Goal: Task Accomplishment & Management: Use online tool/utility

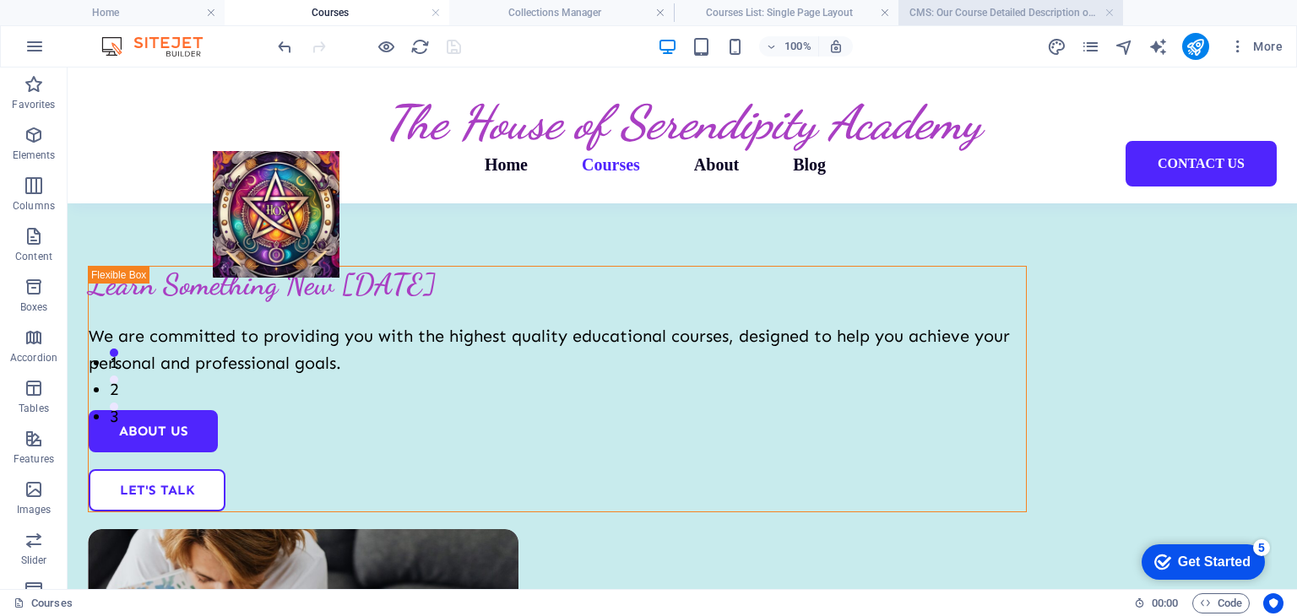
click at [946, 13] on h4 "CMS: Our Course Detailed Description of Digital Marketing" at bounding box center [1010, 12] width 225 height 19
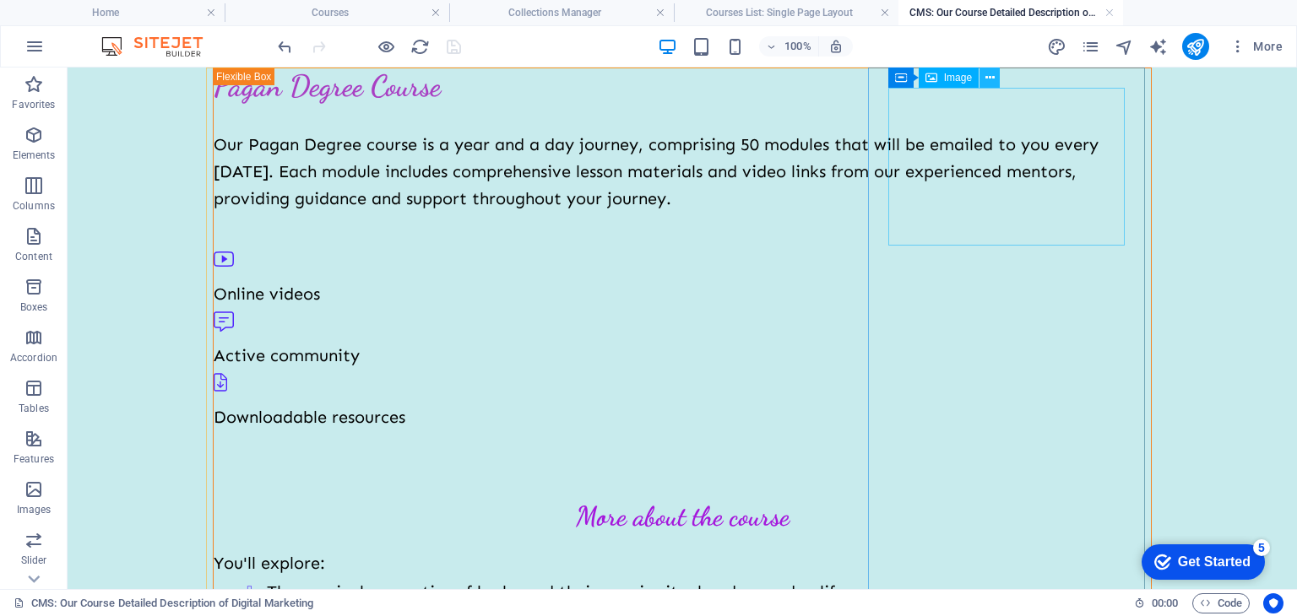
click at [989, 82] on icon at bounding box center [989, 78] width 9 height 18
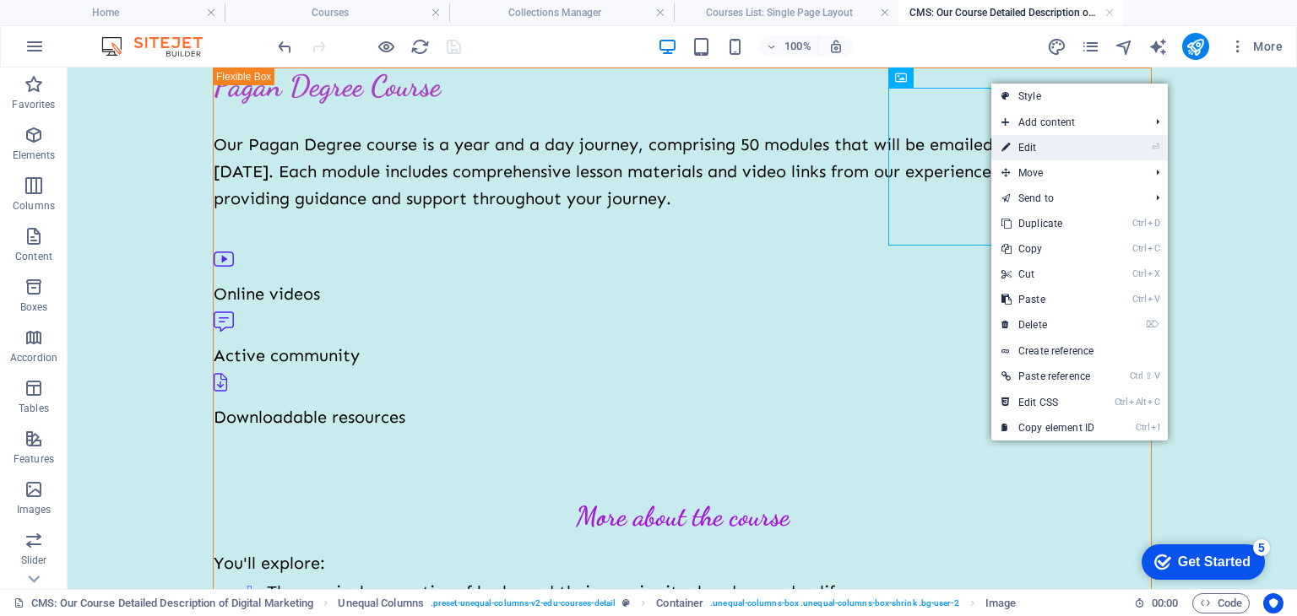
click at [1030, 140] on link "⏎ Edit" at bounding box center [1047, 147] width 113 height 25
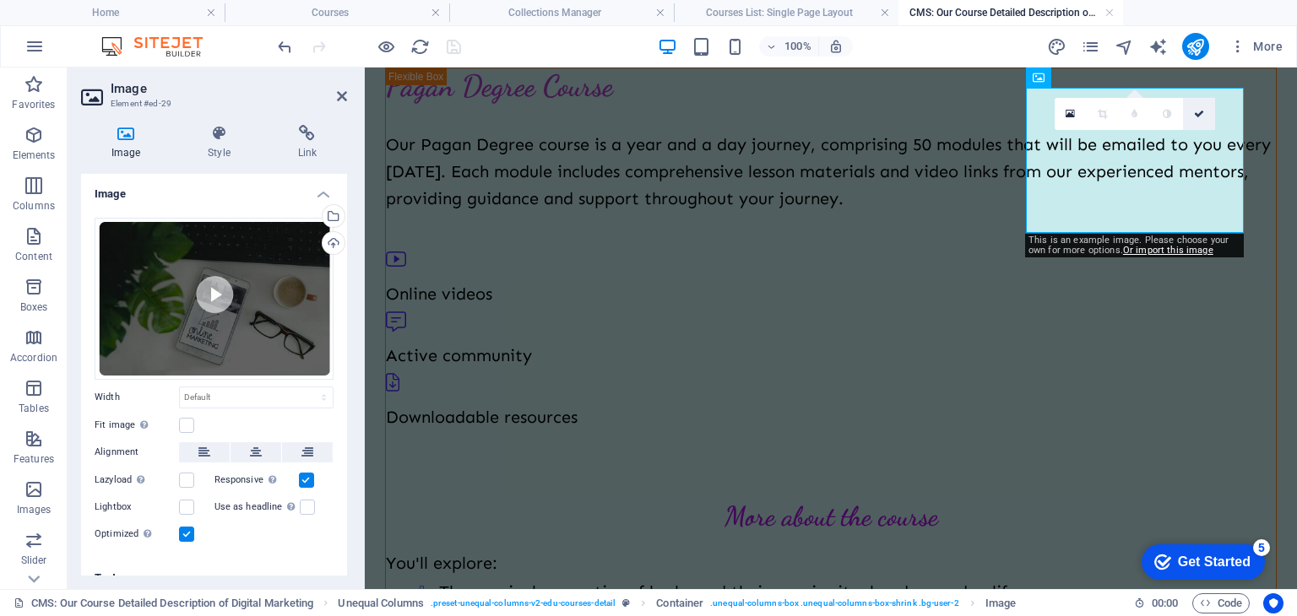
click at [1195, 123] on link at bounding box center [1199, 114] width 32 height 32
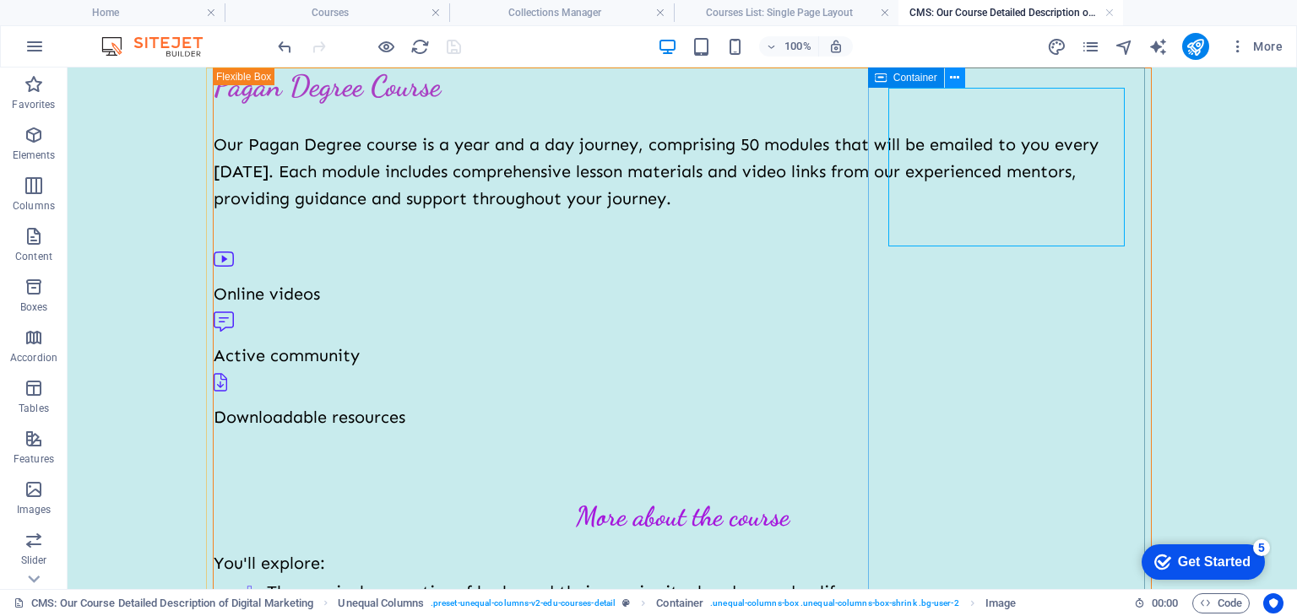
click at [955, 82] on icon at bounding box center [954, 78] width 9 height 18
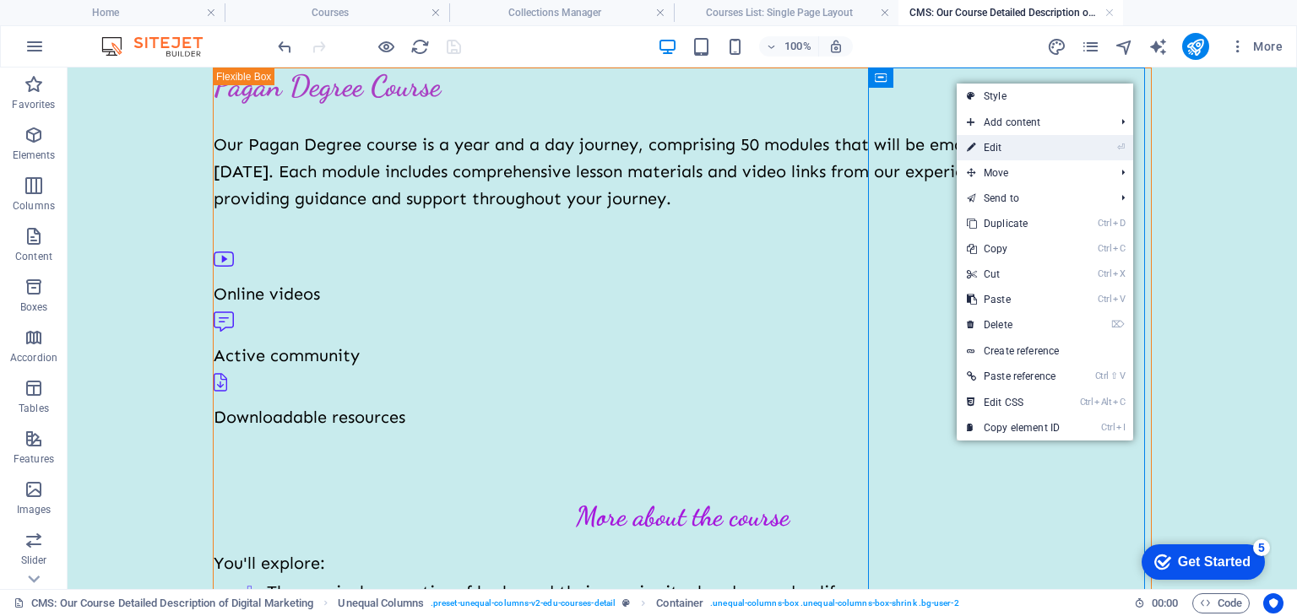
click at [986, 147] on link "⏎ Edit" at bounding box center [1013, 147] width 113 height 25
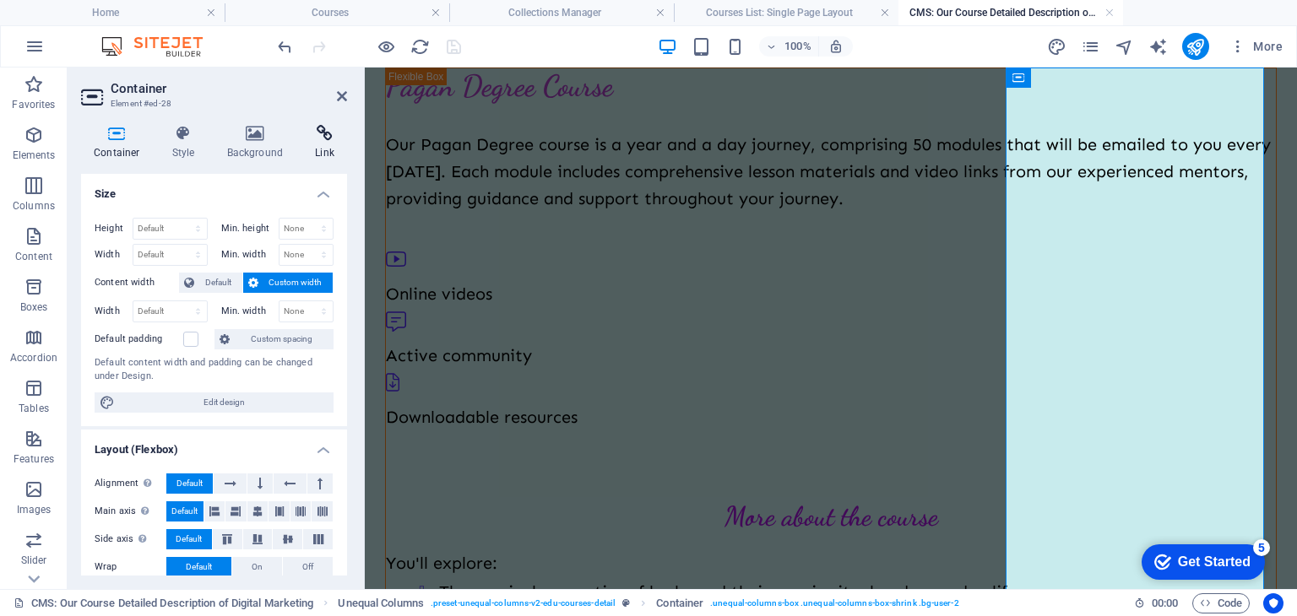
click at [327, 139] on icon at bounding box center [324, 133] width 45 height 17
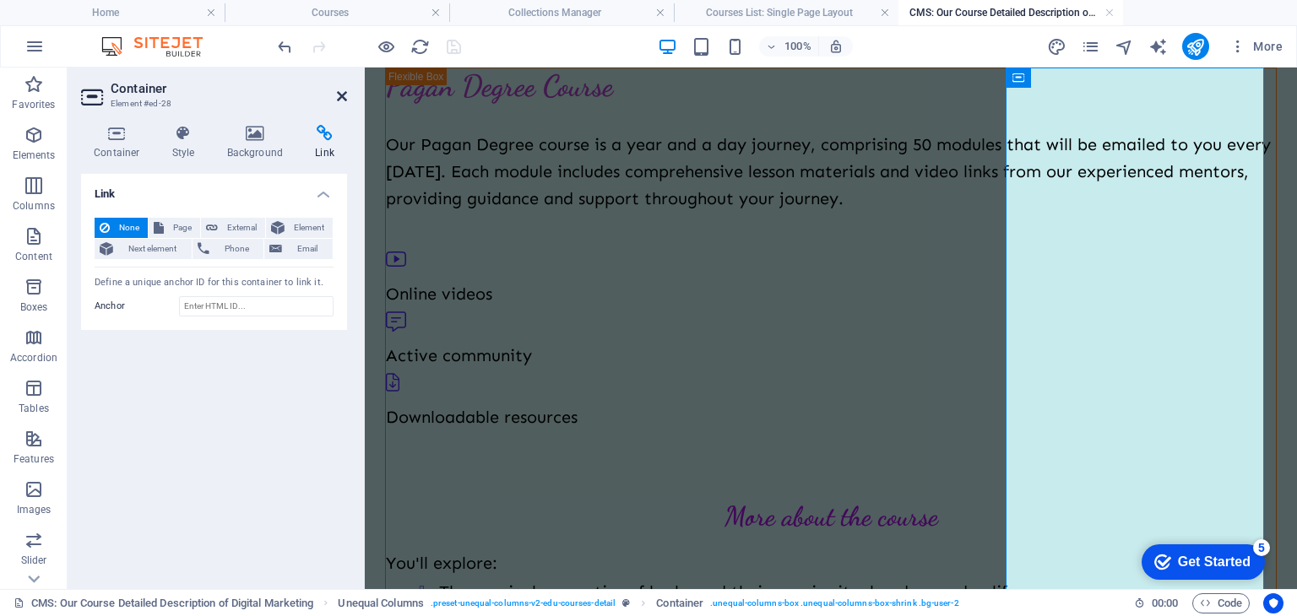
click at [346, 95] on icon at bounding box center [342, 96] width 10 height 14
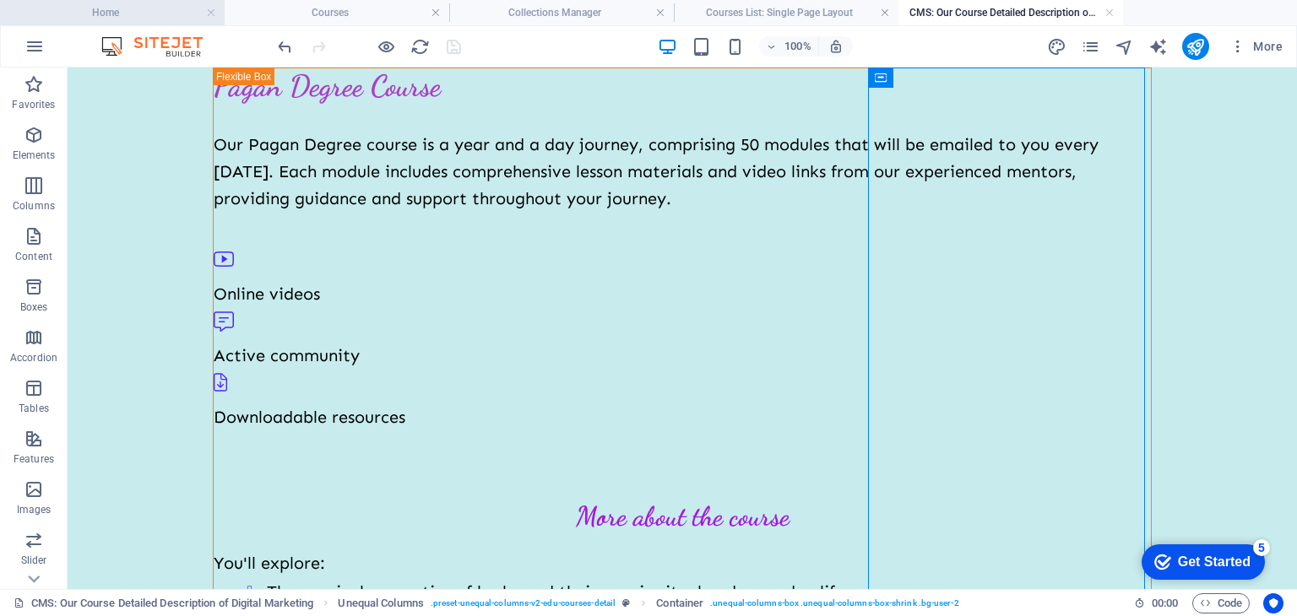
click at [136, 21] on h4 "Home" at bounding box center [112, 12] width 225 height 19
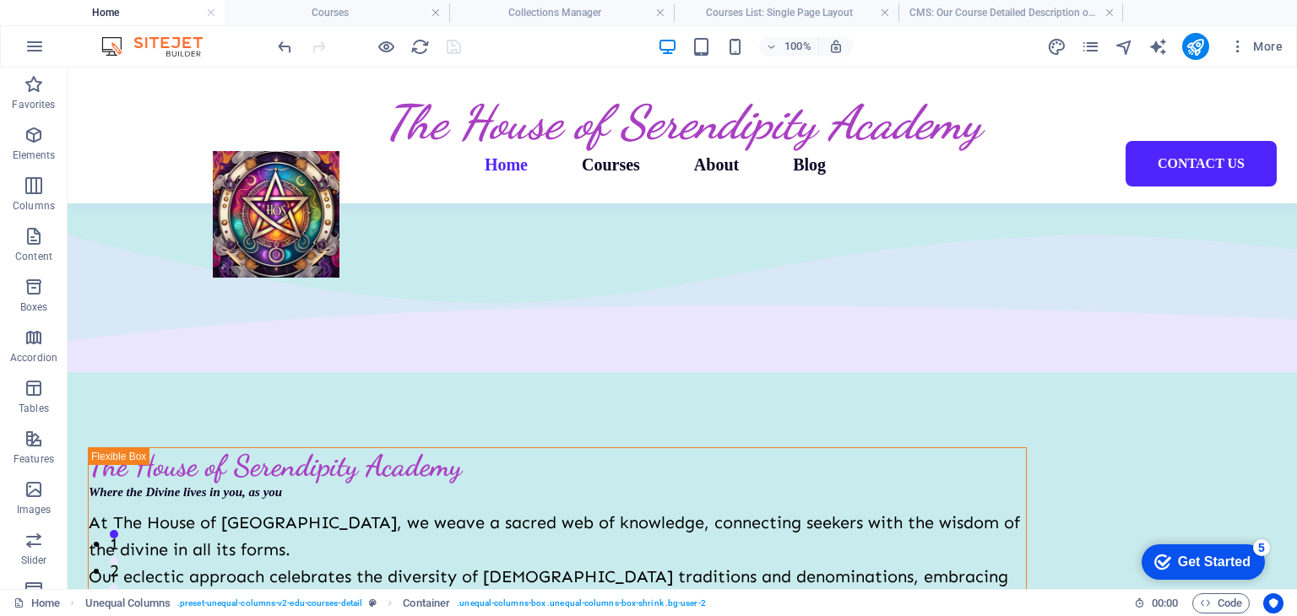
scroll to position [1942, 0]
